Goal: Find contact information: Find contact information

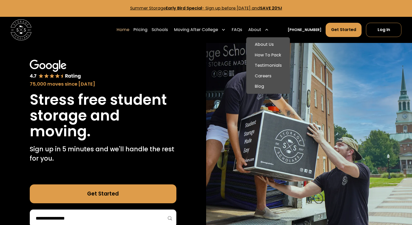
click at [269, 29] on icon at bounding box center [266, 30] width 4 height 4
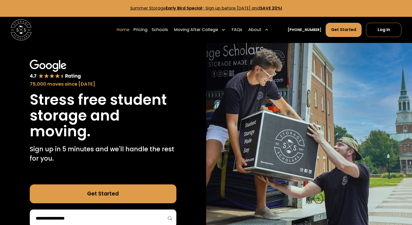
click at [269, 29] on icon at bounding box center [266, 30] width 4 height 4
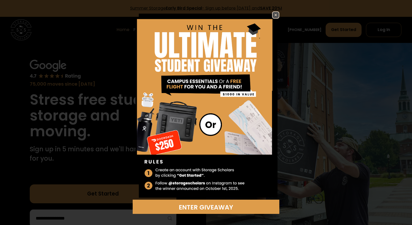
click at [272, 16] on link at bounding box center [275, 14] width 7 height 7
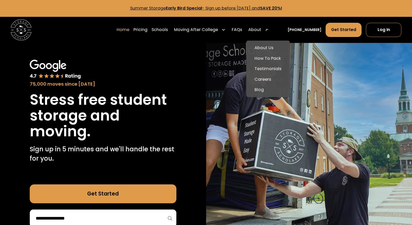
click at [271, 30] on div "About" at bounding box center [258, 29] width 25 height 15
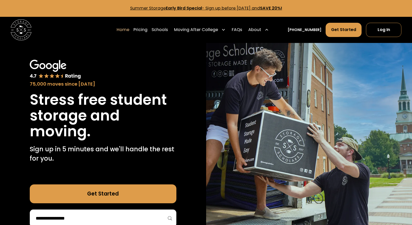
click at [271, 30] on div "About" at bounding box center [258, 29] width 25 height 15
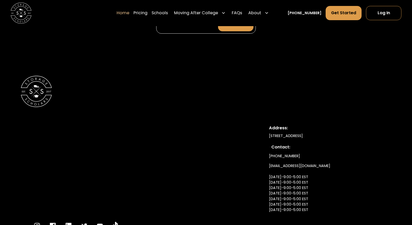
scroll to position [1774, 0]
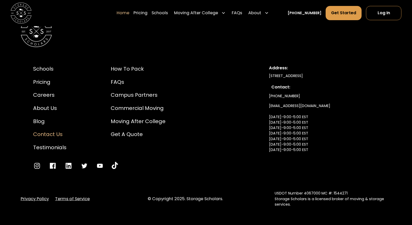
click at [55, 130] on div "Contact Us" at bounding box center [49, 134] width 33 height 8
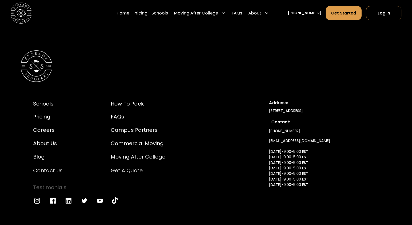
scroll to position [488, 0]
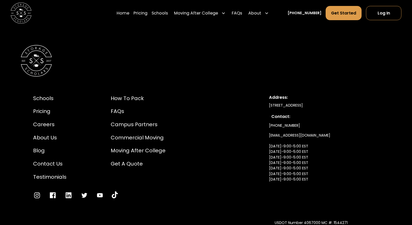
click at [295, 132] on link "info@storagescholars.com Monday-9:00-5:00 EST Tuesday-9:00-5:00 EST Wednesday-9…" at bounding box center [299, 162] width 61 height 65
click at [302, 135] on link "info@storagescholars.com Monday-9:00-5:00 EST Tuesday-9:00-5:00 EST Wednesday-9…" at bounding box center [299, 162] width 61 height 65
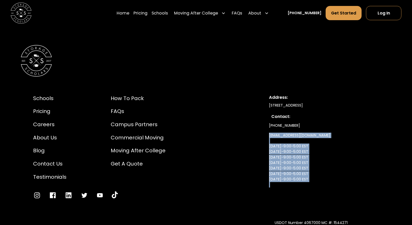
click at [329, 135] on div "(336) 815-0100 info@storagescholars.com Monday-9:00-5:00 EST Tuesday-9:00-5:00 …" at bounding box center [324, 158] width 110 height 74
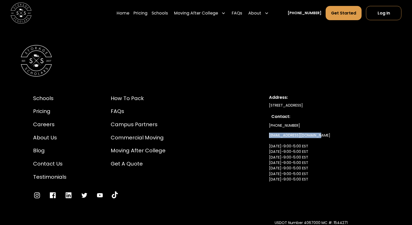
drag, startPoint x: 327, startPoint y: 135, endPoint x: 267, endPoint y: 136, distance: 60.0
click at [267, 136] on div "Schools Pricing Careers About Us Blog Contact Us Testimonials How to Pack FAQs …" at bounding box center [206, 147] width 371 height 130
